Goal: Navigation & Orientation: Go to known website

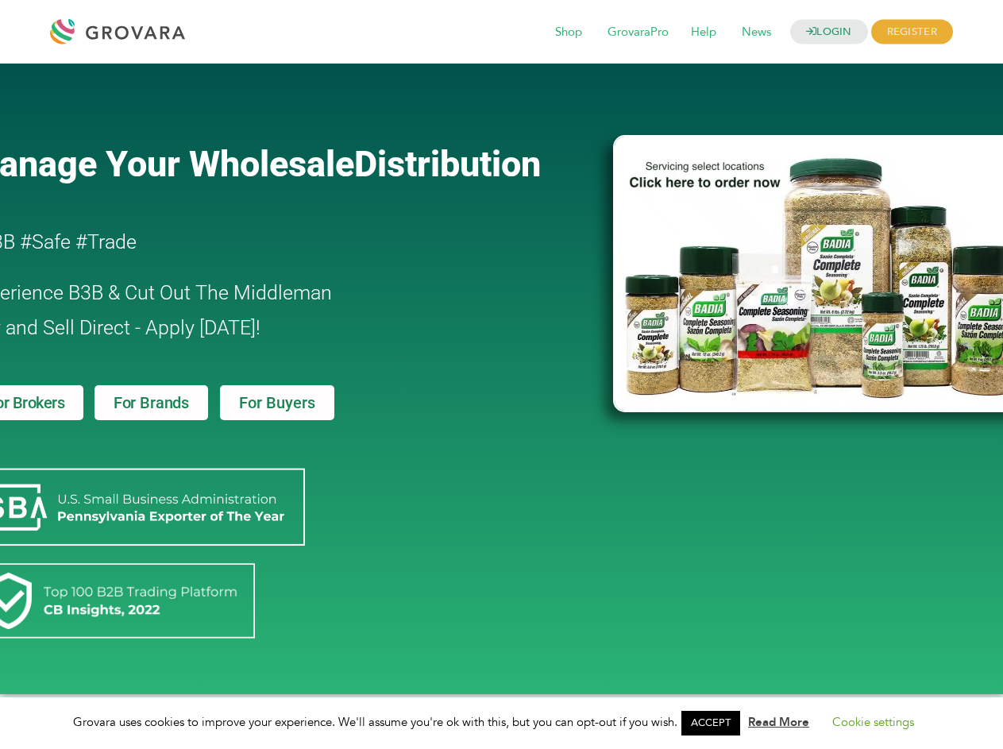
click at [715, 722] on link "ACCEPT" at bounding box center [710, 723] width 59 height 25
